Goal: Task Accomplishment & Management: Manage account settings

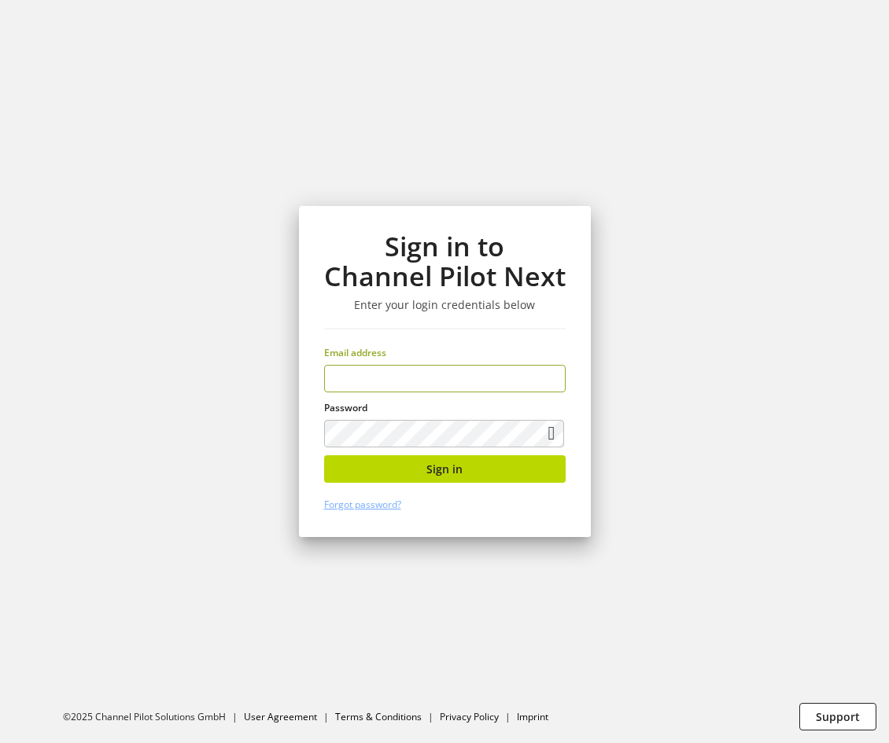
click at [457, 386] on input "email" at bounding box center [444, 379] width 241 height 28
click at [458, 381] on input "email" at bounding box center [444, 379] width 241 height 28
type input "**********"
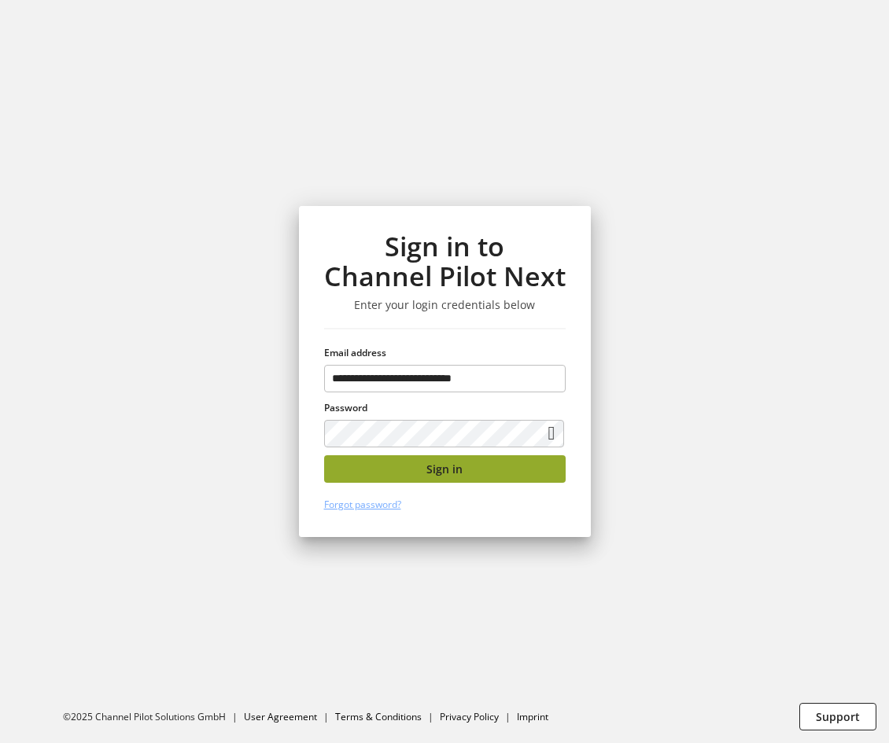
click at [489, 469] on button "Sign in" at bounding box center [444, 469] width 241 height 28
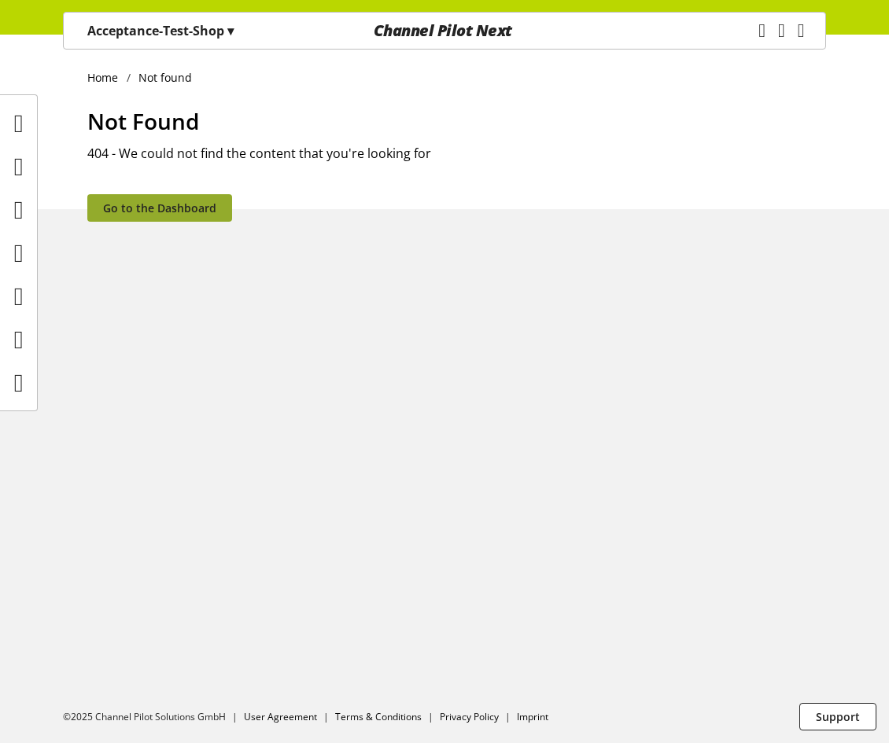
click at [110, 194] on link "Go to the Dashboard" at bounding box center [159, 208] width 145 height 28
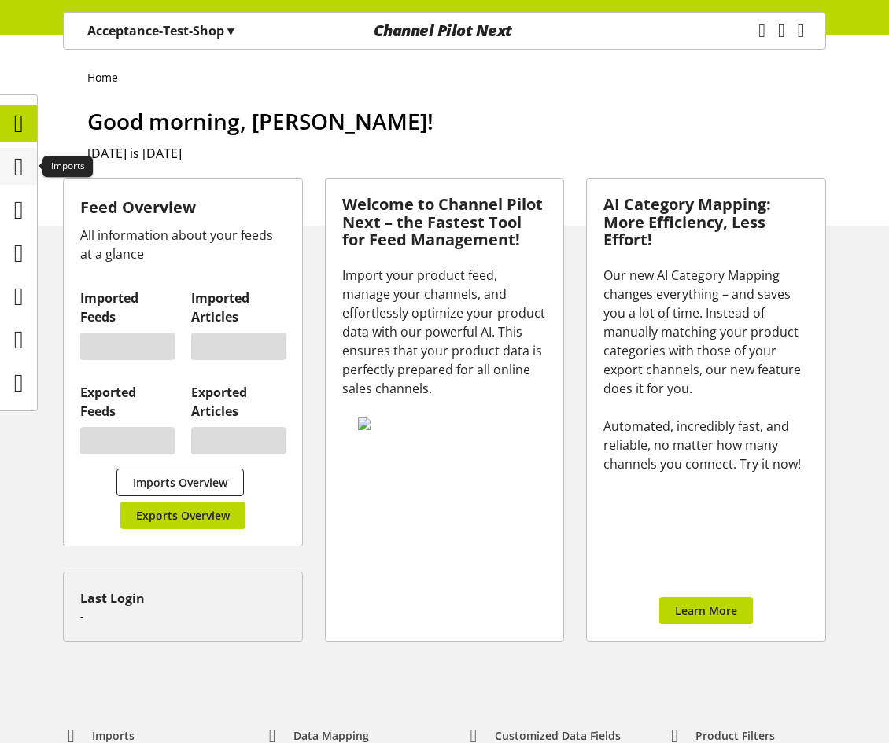
click at [14, 156] on icon at bounding box center [18, 166] width 9 height 31
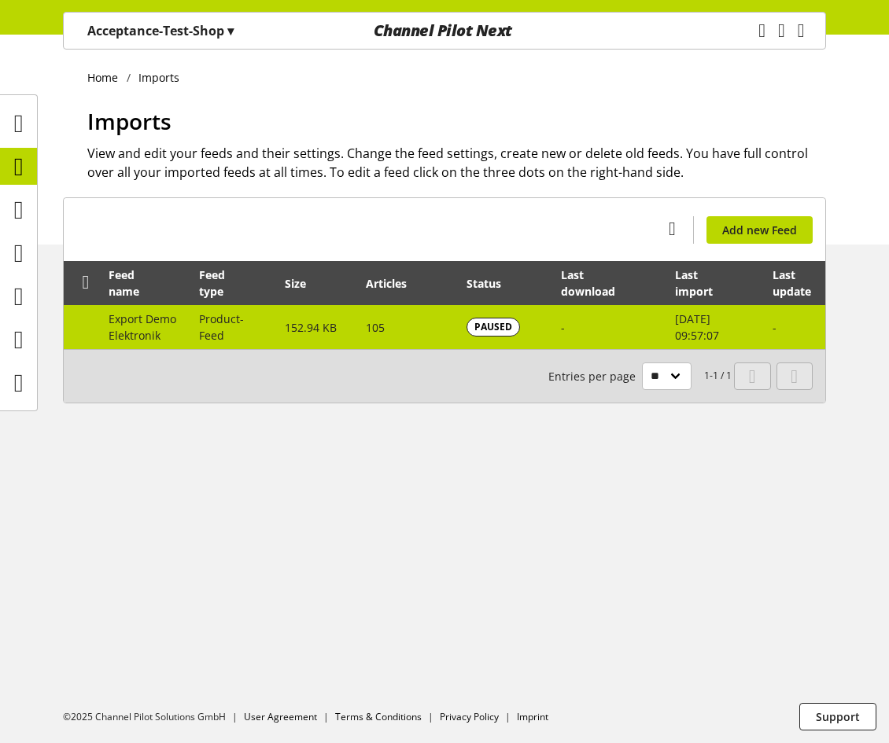
click at [297, 320] on span "152.94 KB" at bounding box center [311, 327] width 52 height 15
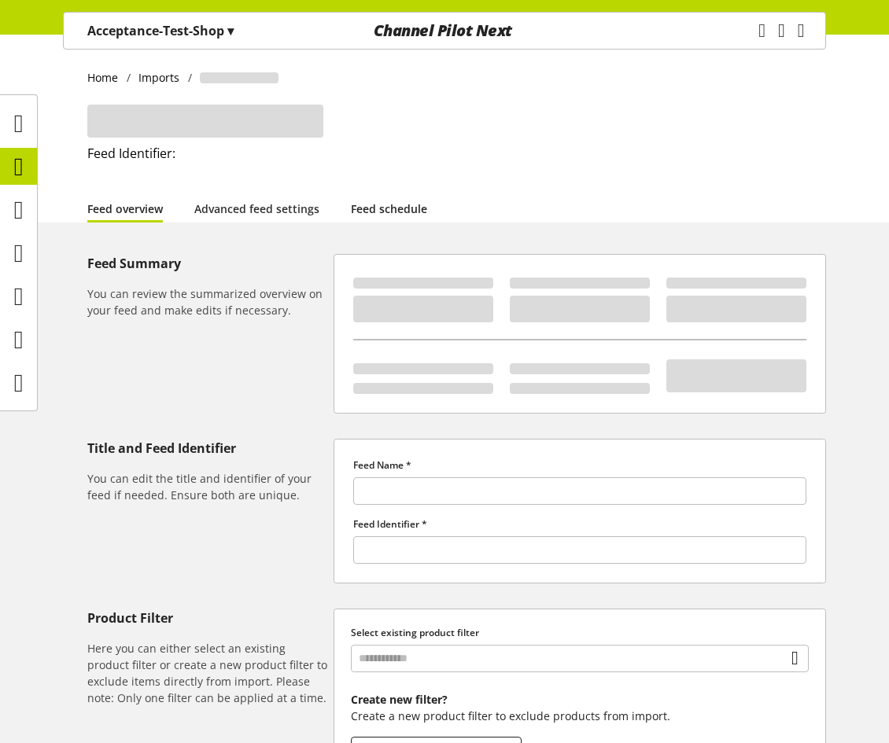
click at [414, 202] on link "Feed schedule" at bounding box center [389, 209] width 76 height 17
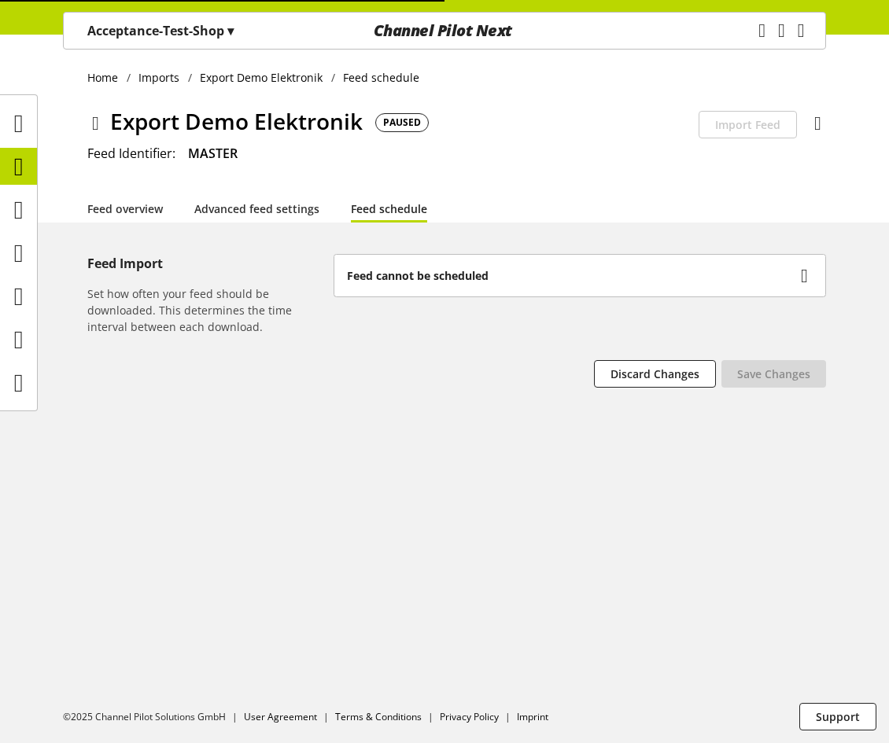
click at [475, 278] on b "Feed cannot be scheduled" at bounding box center [418, 275] width 142 height 17
